Goal: Transaction & Acquisition: Purchase product/service

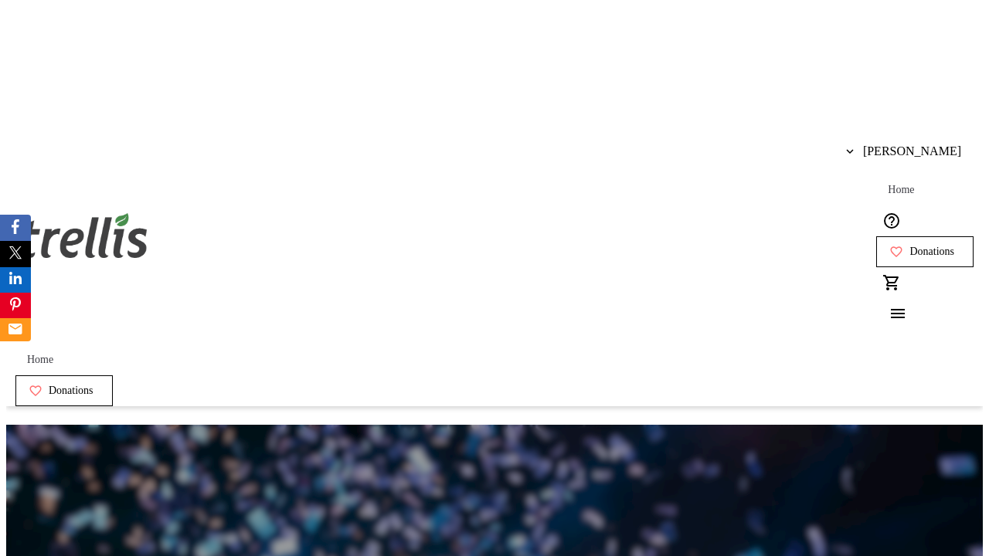
click at [910, 246] on span "Donations" at bounding box center [932, 252] width 45 height 12
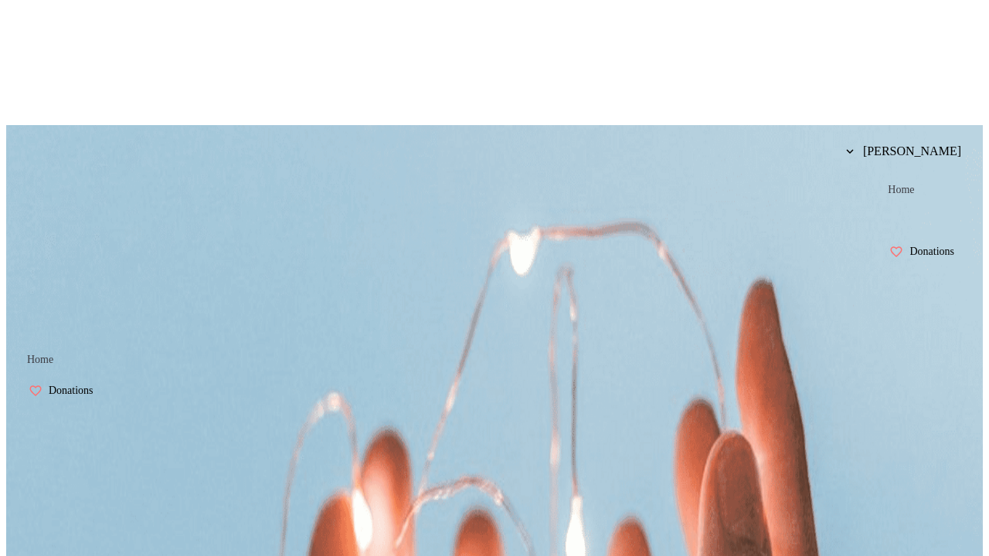
select select "BC"
select select "CA"
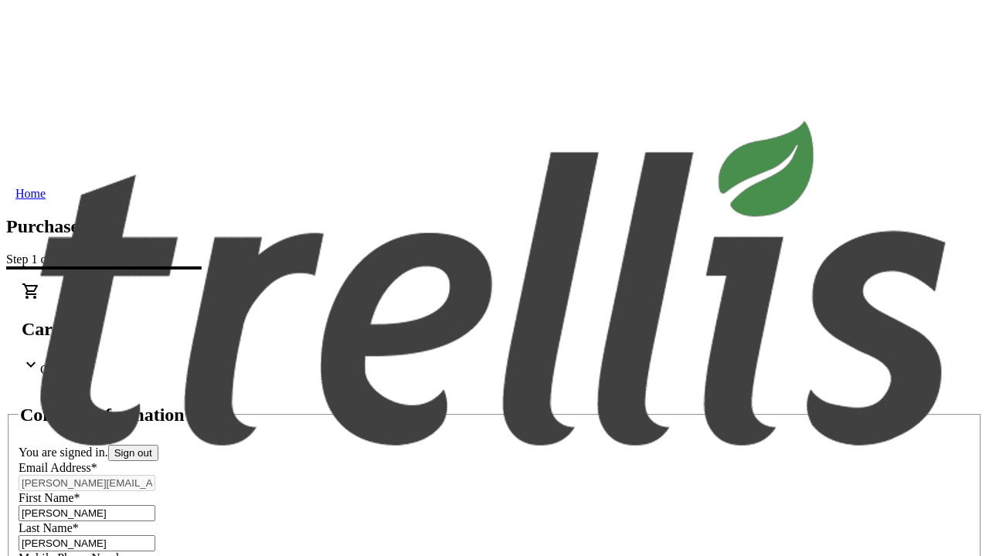
scroll to position [250, 0]
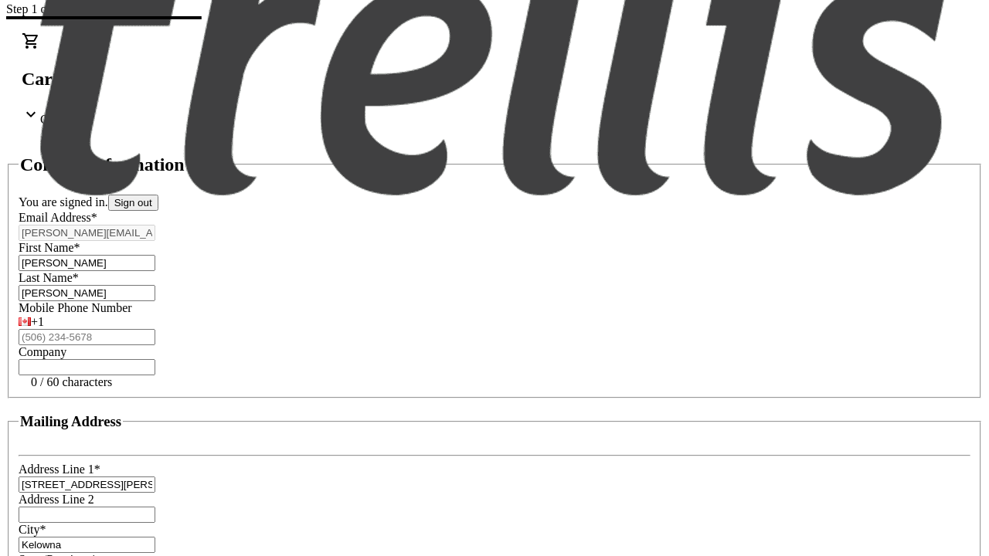
type input "V1Y 0C2"
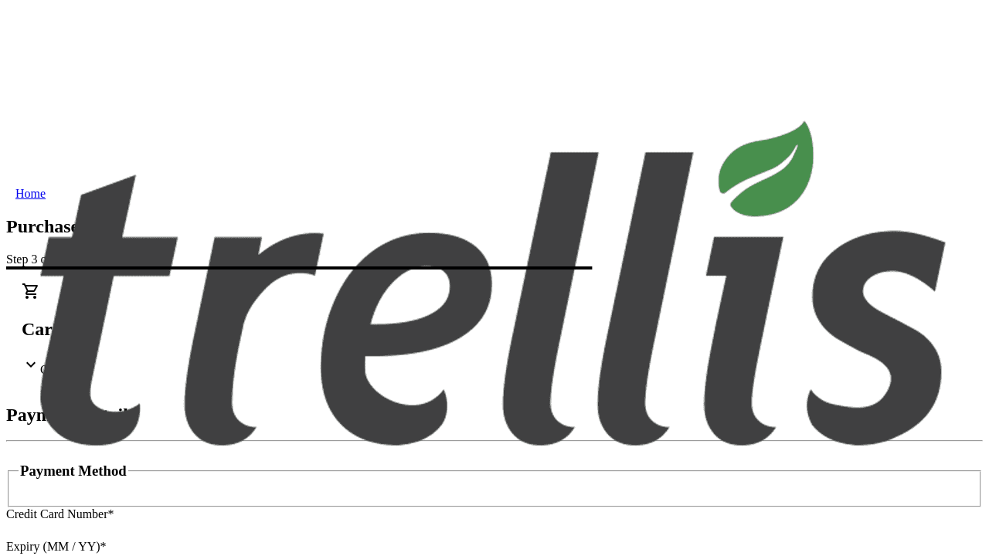
type input "V1Y 0C2"
